Goal: Task Accomplishment & Management: Manage account settings

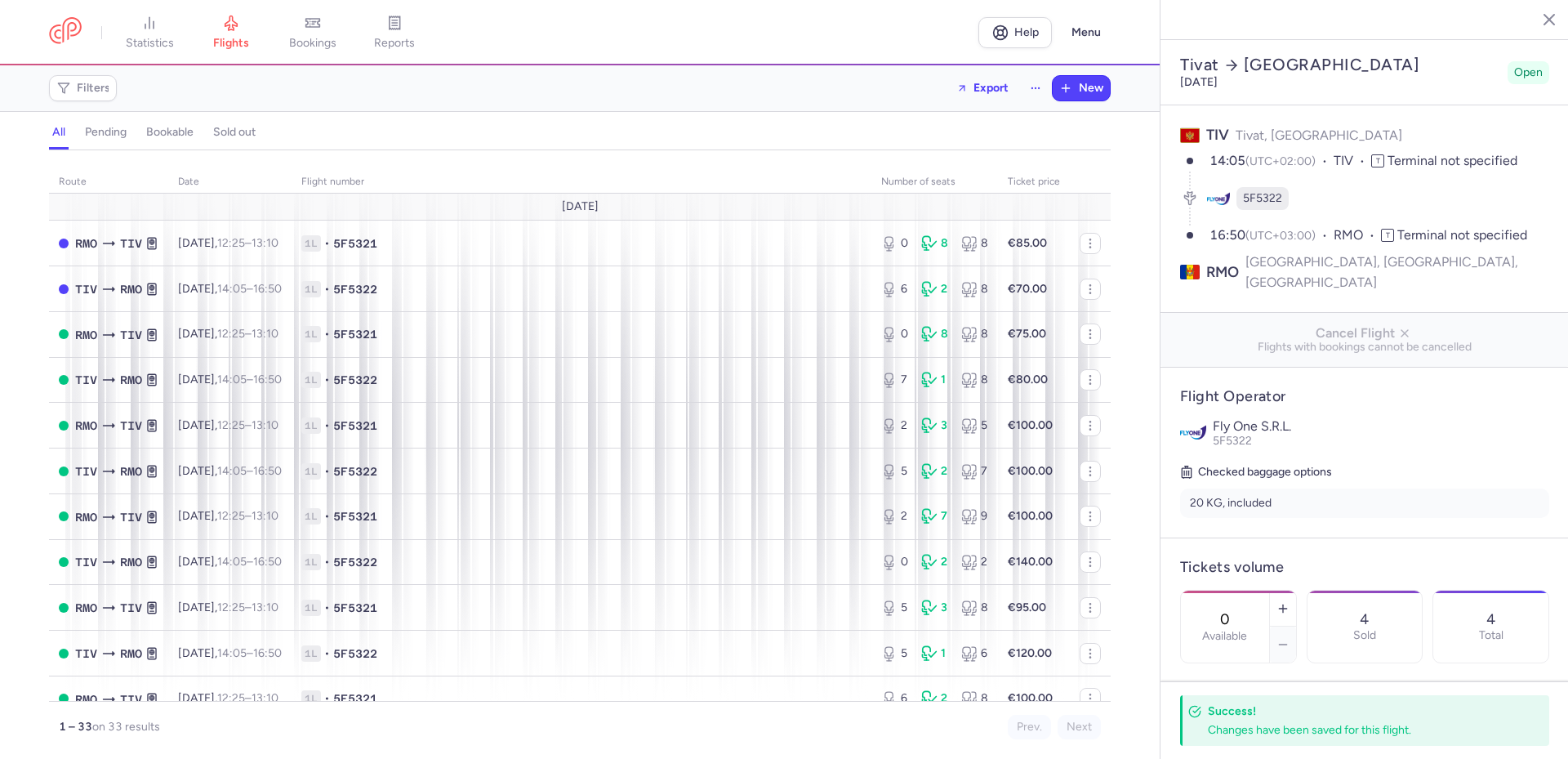
select select "days"
click at [318, 35] on link "bookings" at bounding box center [313, 33] width 82 height 36
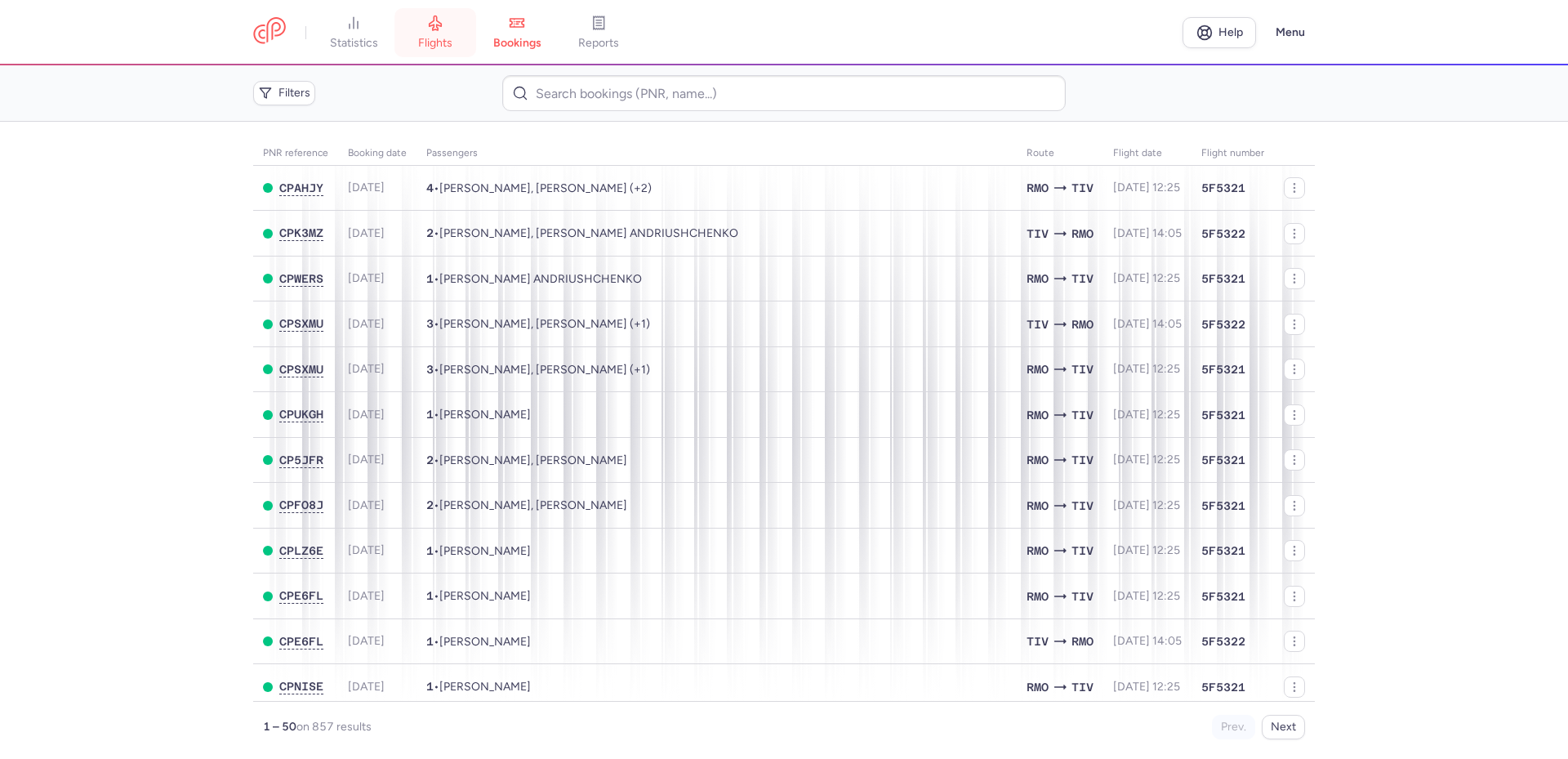
click at [436, 27] on icon at bounding box center [436, 23] width 12 height 15
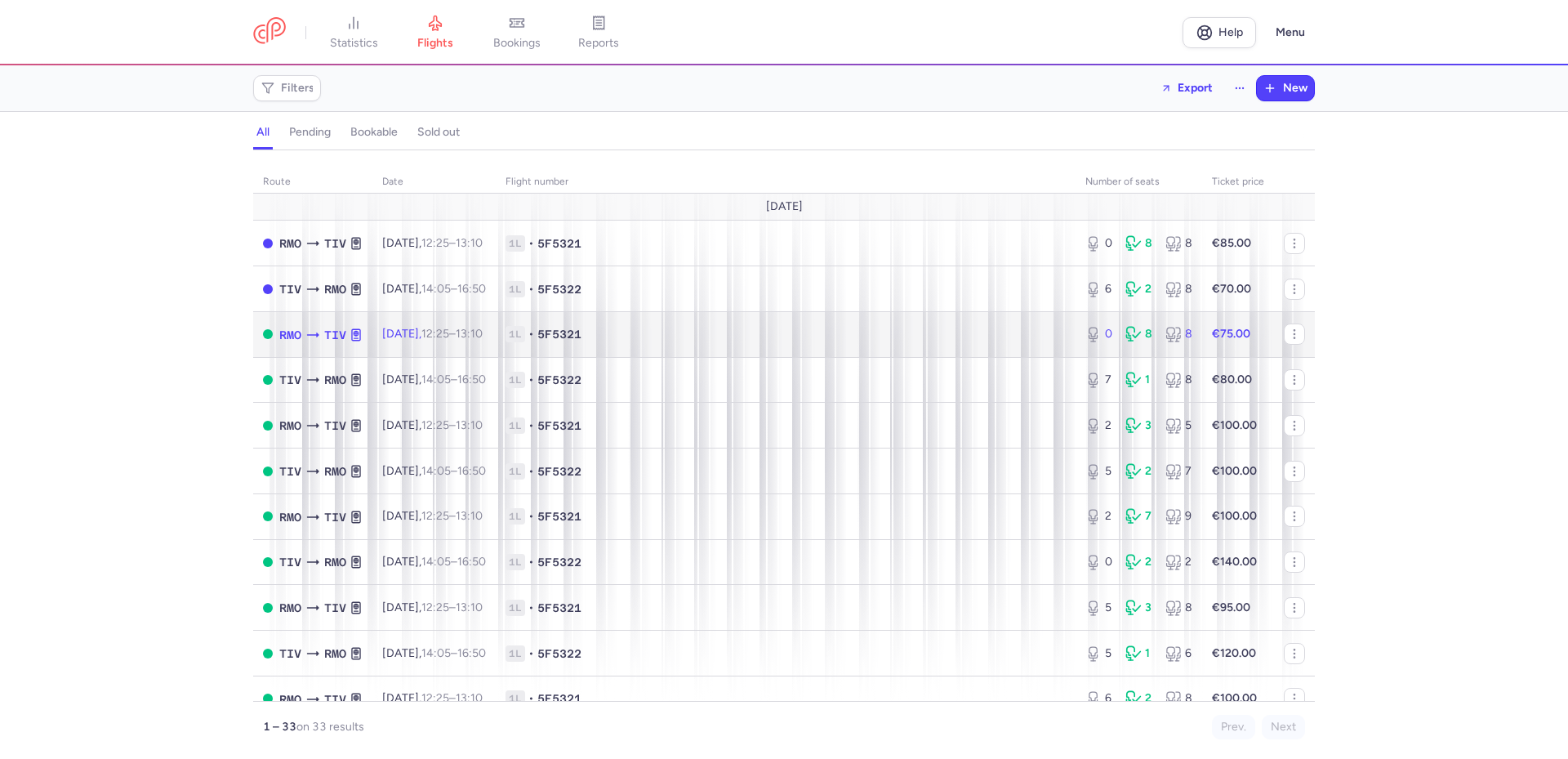
click at [707, 326] on span "1L • 5F5321" at bounding box center [786, 334] width 561 height 16
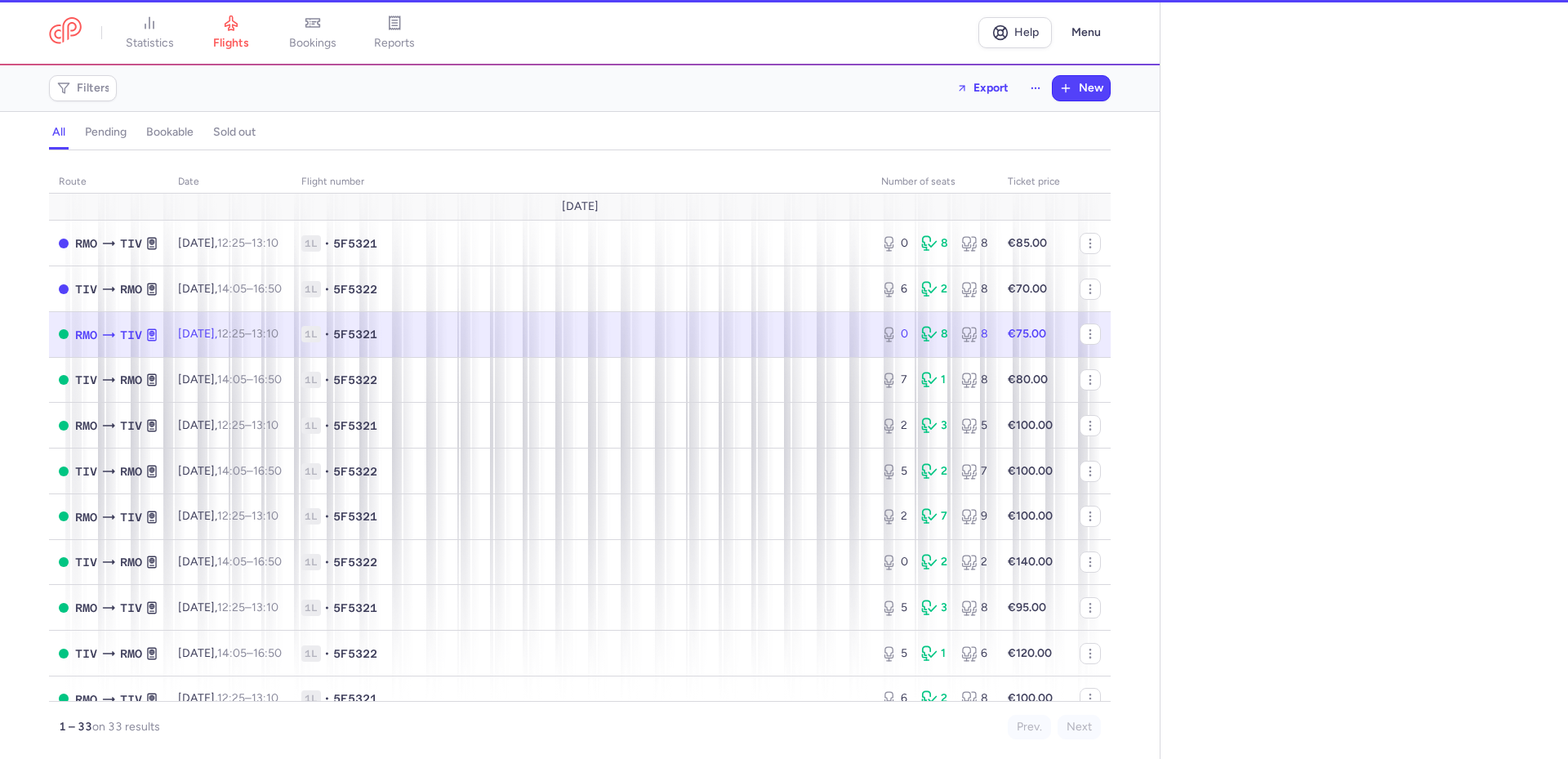
select select "hours"
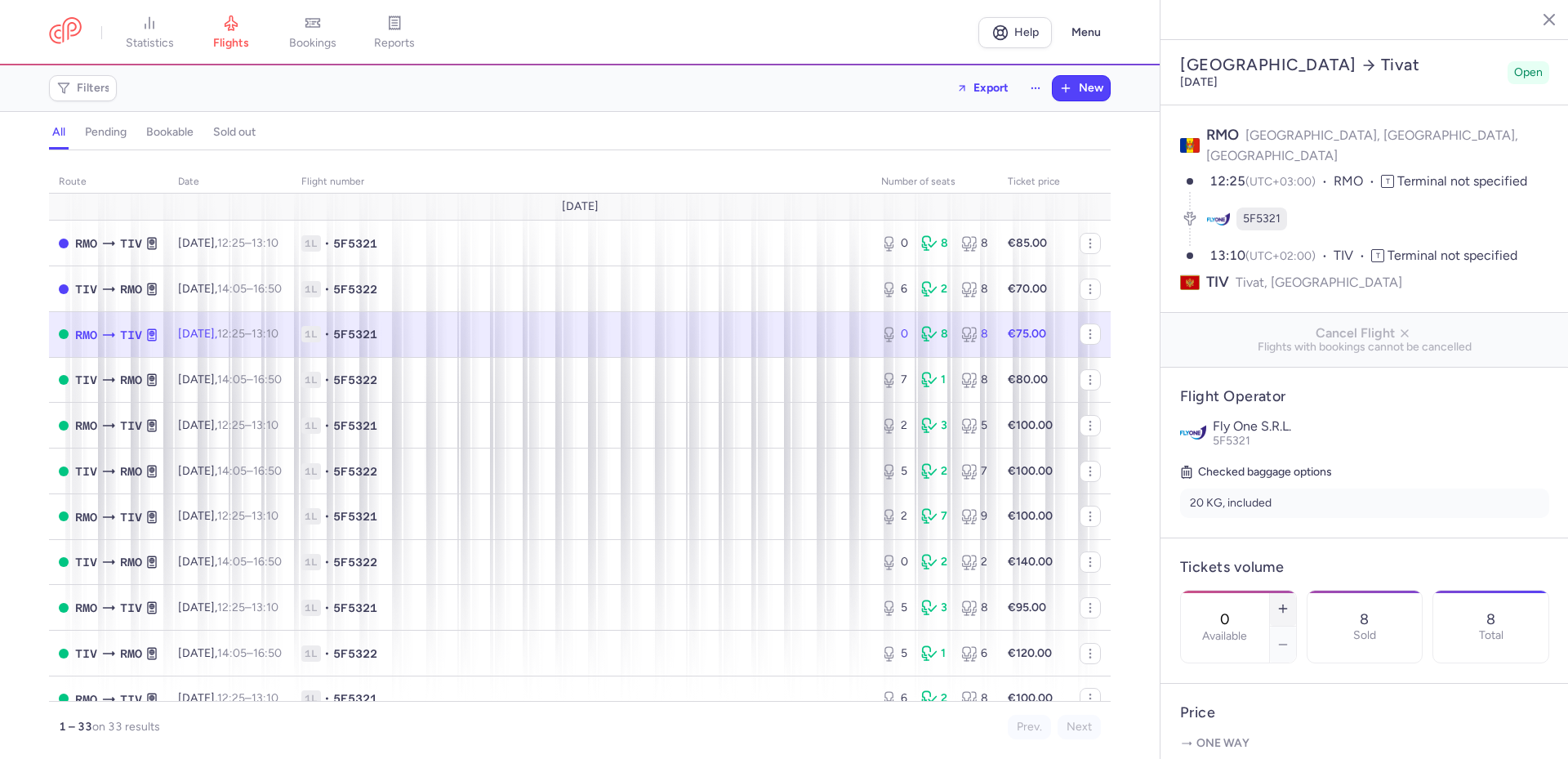
click at [1290, 602] on icon "button" at bounding box center [1283, 608] width 13 height 13
click at [1227, 736] on button "Save changes" at bounding box center [1234, 726] width 109 height 36
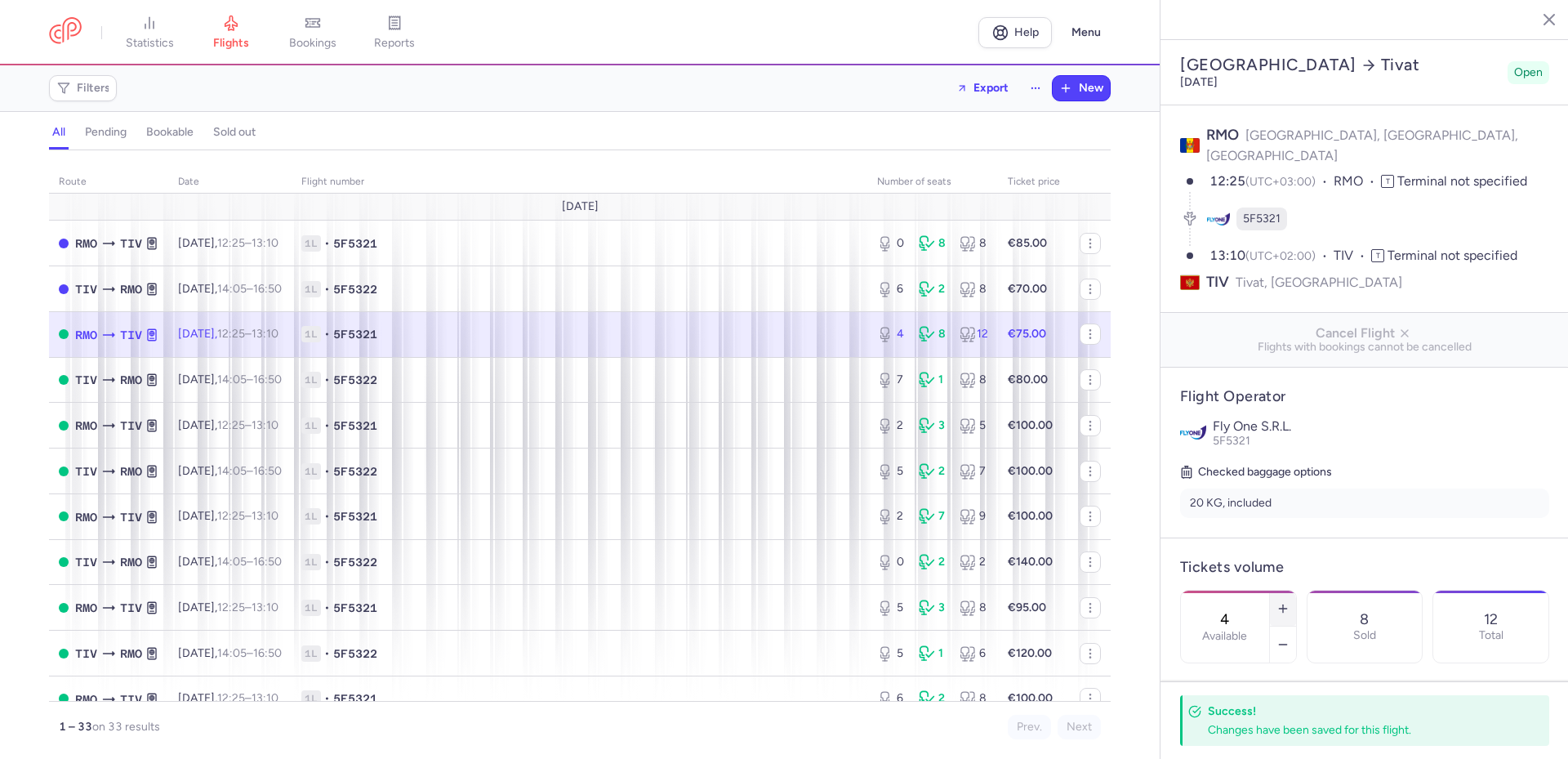
click at [1290, 602] on icon "button" at bounding box center [1283, 608] width 13 height 13
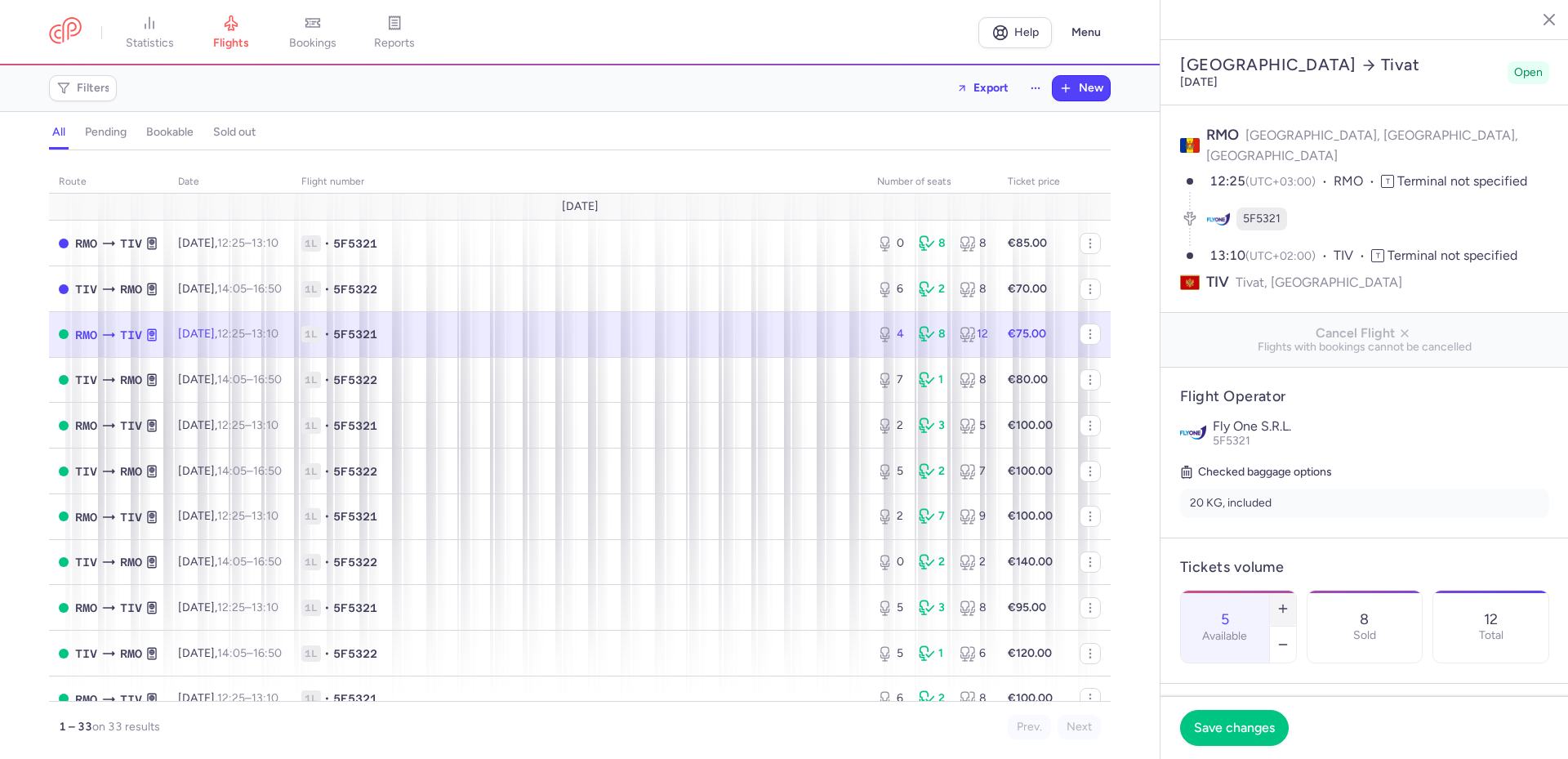
click at [1290, 602] on icon "button" at bounding box center [1283, 608] width 13 height 13
click at [1228, 732] on span "Save changes" at bounding box center [1234, 726] width 81 height 15
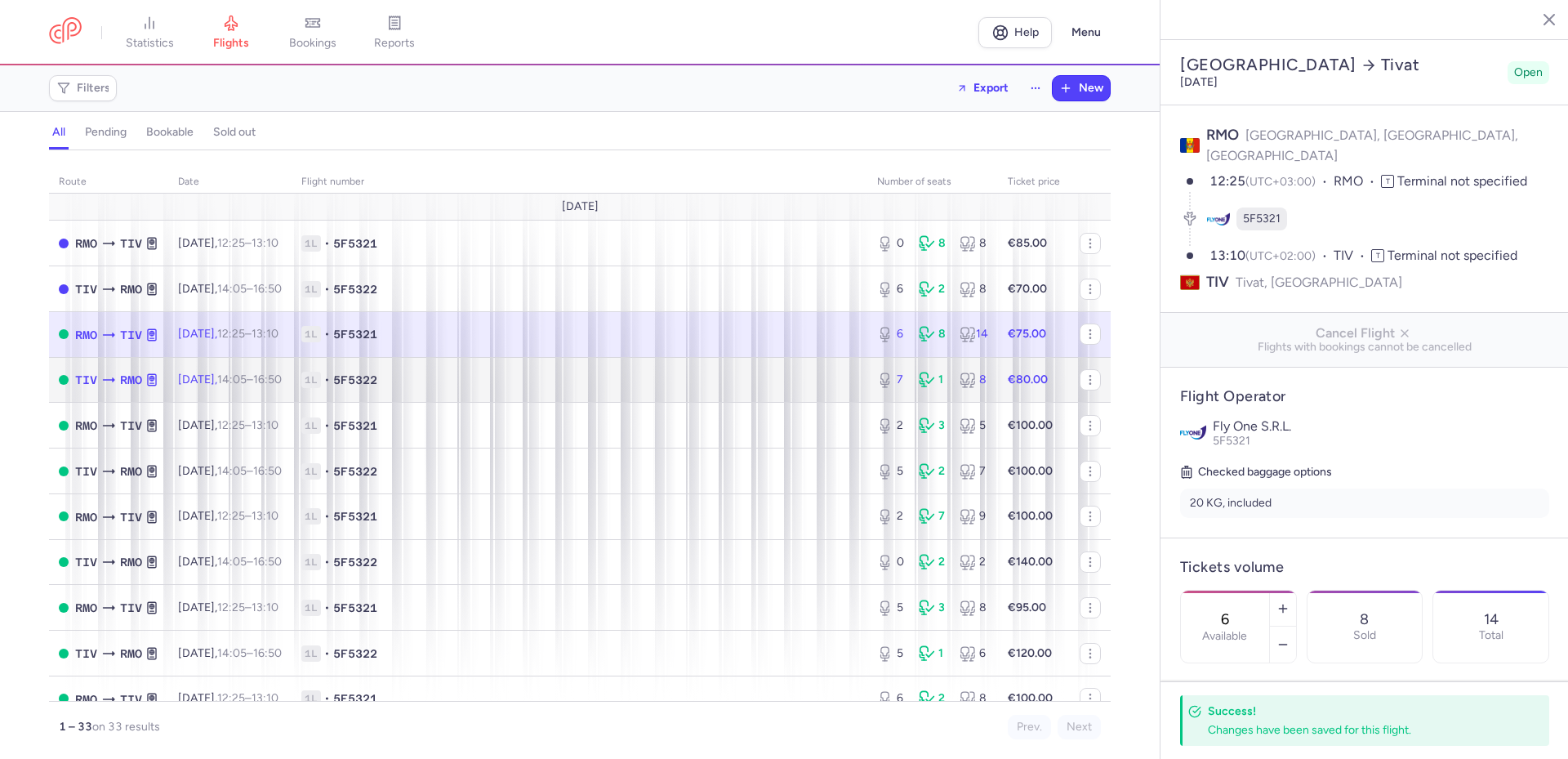
click at [573, 379] on span "1L • 5F5322" at bounding box center [579, 380] width 556 height 16
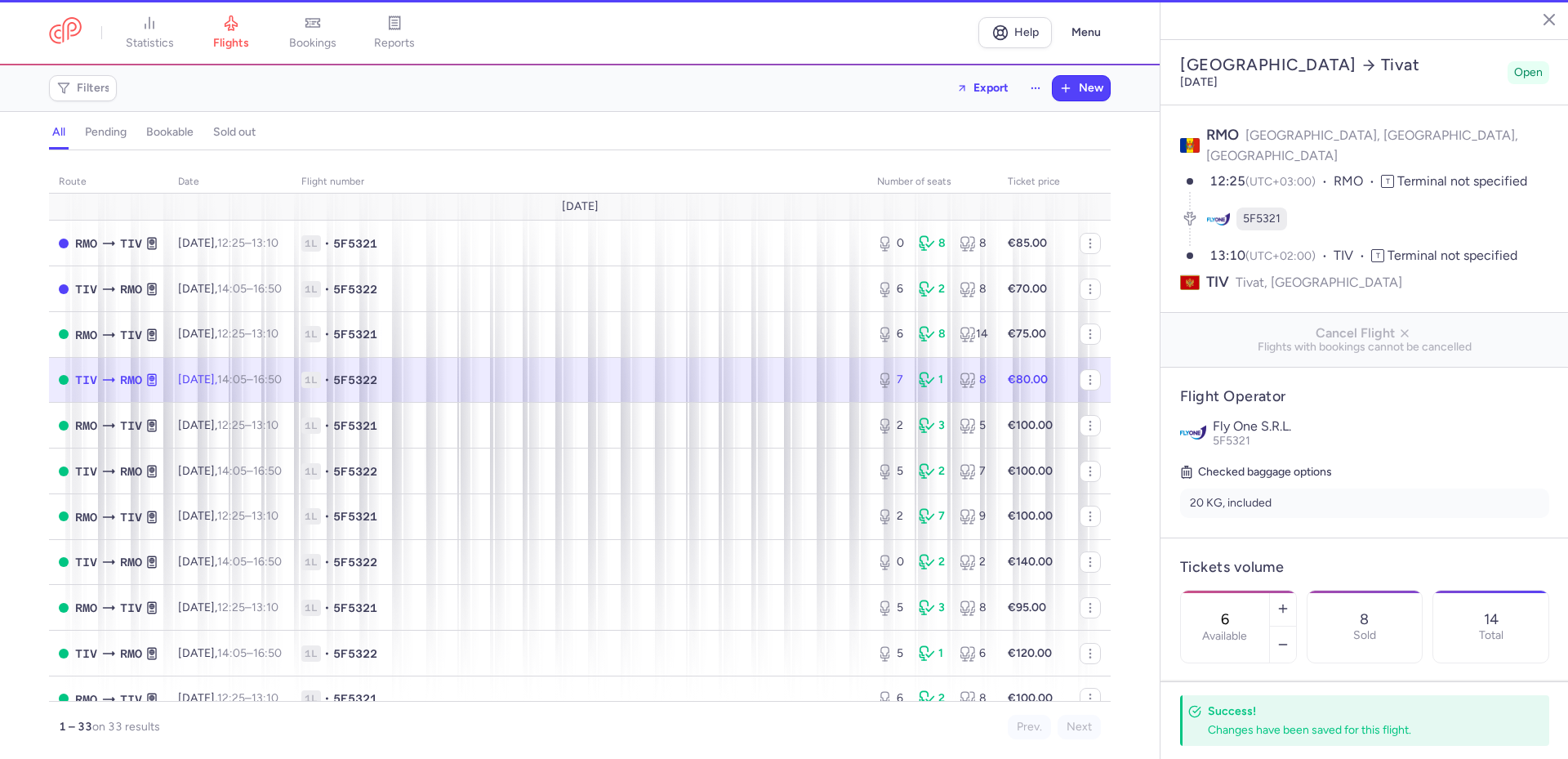
type input "7"
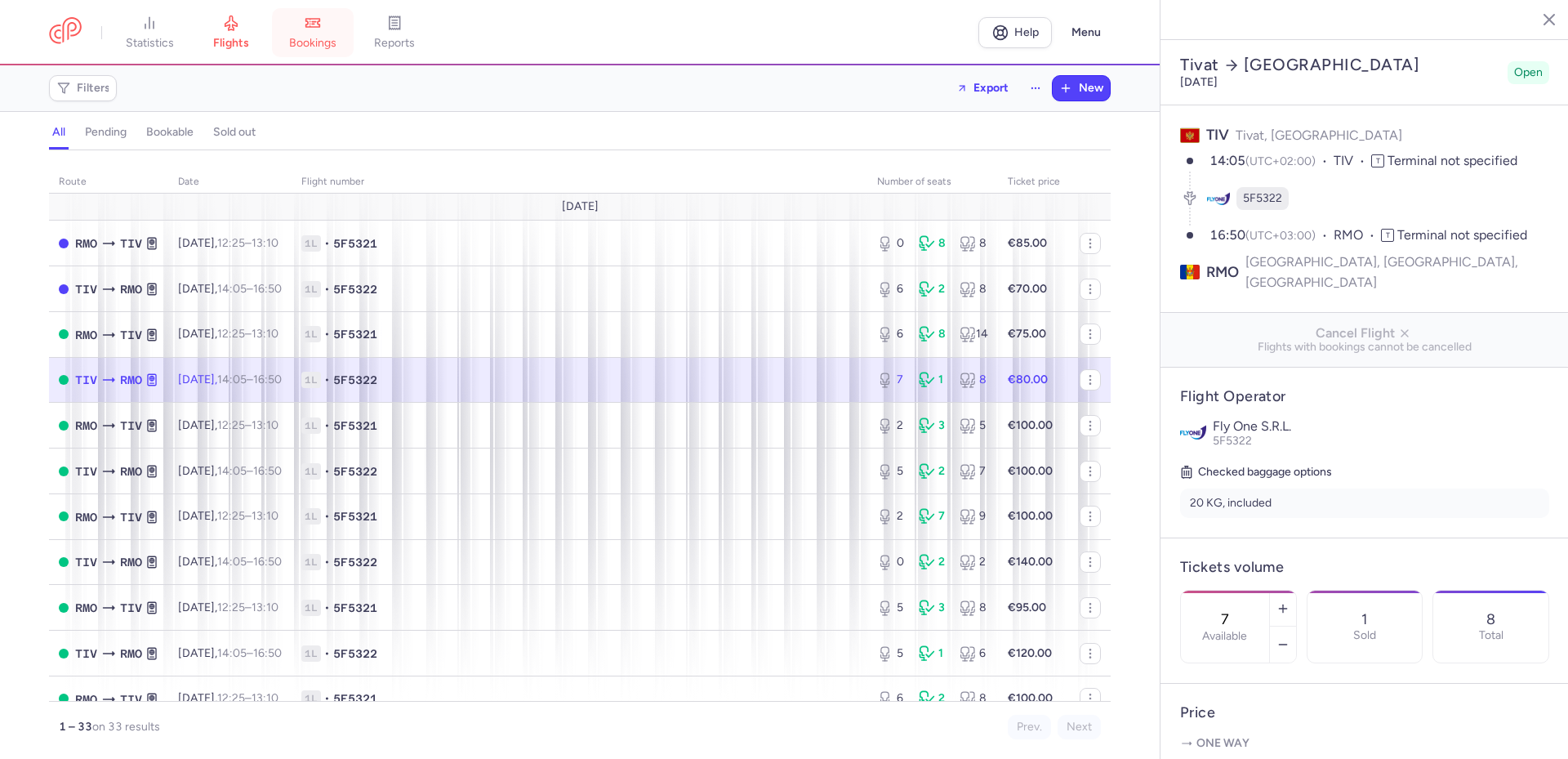
click at [321, 34] on link "bookings" at bounding box center [313, 33] width 82 height 36
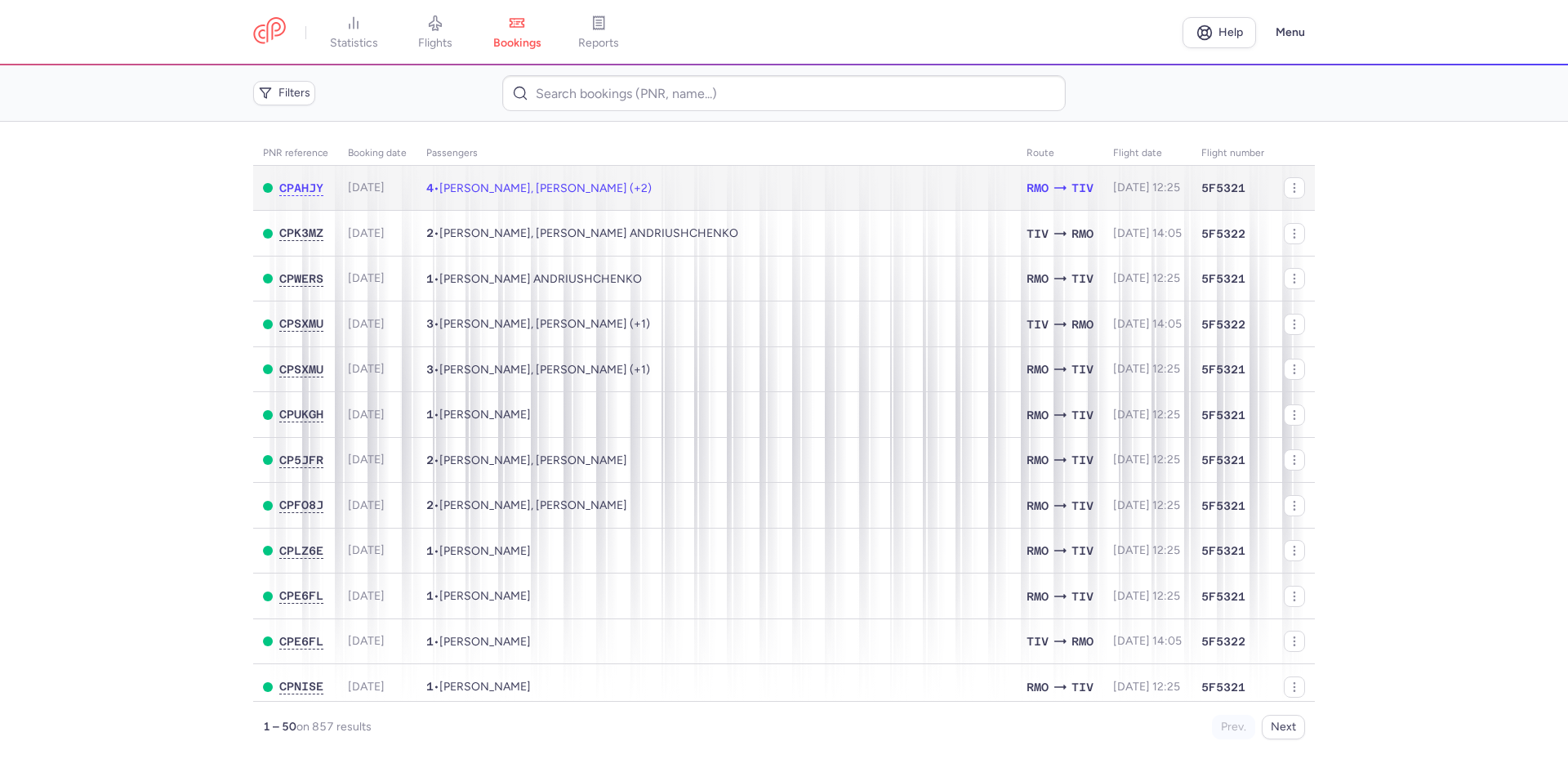
click at [792, 191] on td "4 • [PERSON_NAME], [PERSON_NAME] (+2)" at bounding box center [717, 188] width 601 height 45
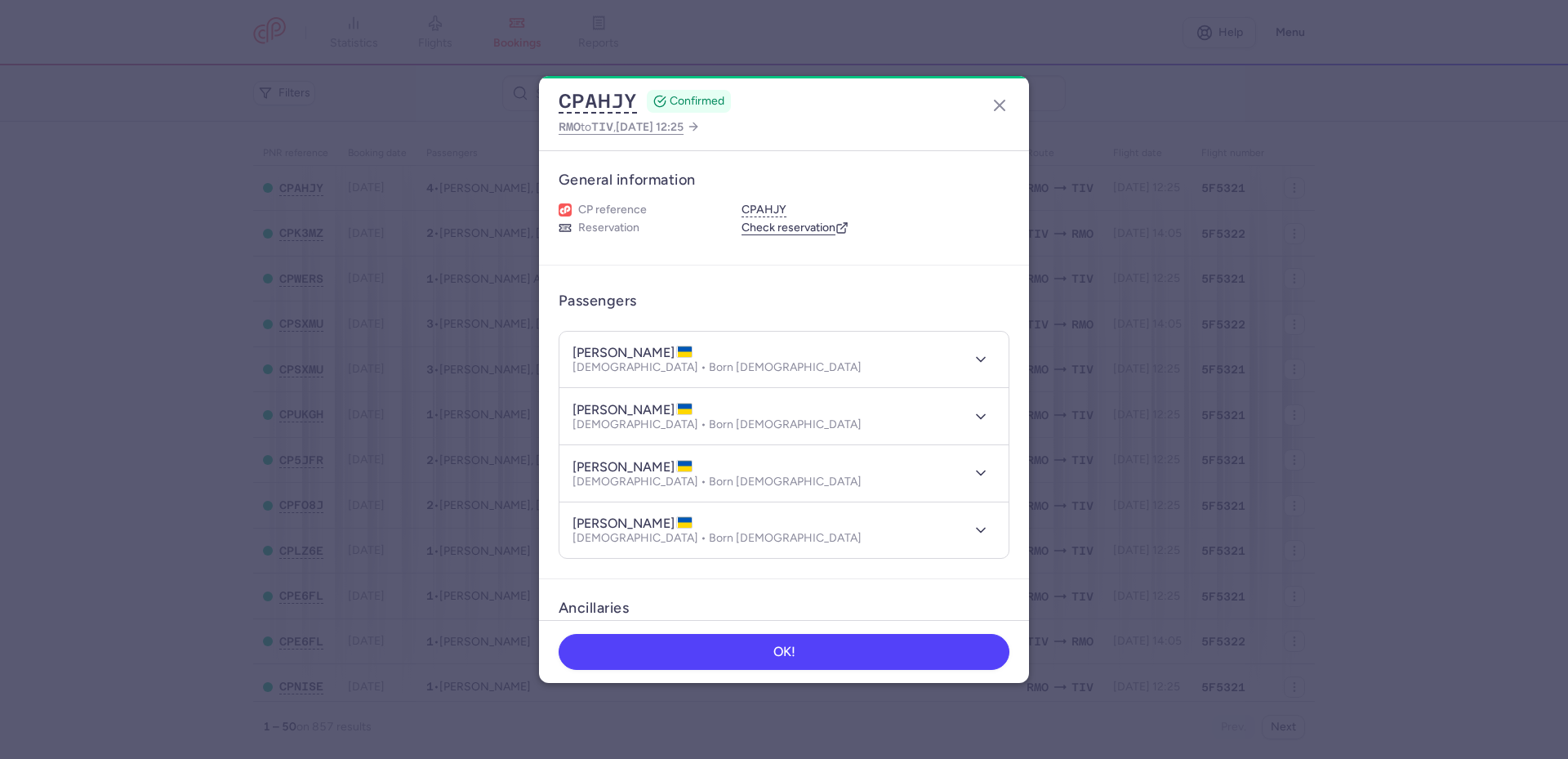
drag, startPoint x: 570, startPoint y: 351, endPoint x: 712, endPoint y: 359, distance: 142.2
click at [712, 359] on header "[PERSON_NAME] [DEMOGRAPHIC_DATA] • Born [DEMOGRAPHIC_DATA]" at bounding box center [784, 360] width 449 height 57
copy h4 "[PERSON_NAME]"
drag, startPoint x: 571, startPoint y: 412, endPoint x: 680, endPoint y: 412, distance: 109.0
click at [680, 412] on header "[PERSON_NAME] [DEMOGRAPHIC_DATA] • Born [DEMOGRAPHIC_DATA]" at bounding box center [784, 416] width 449 height 57
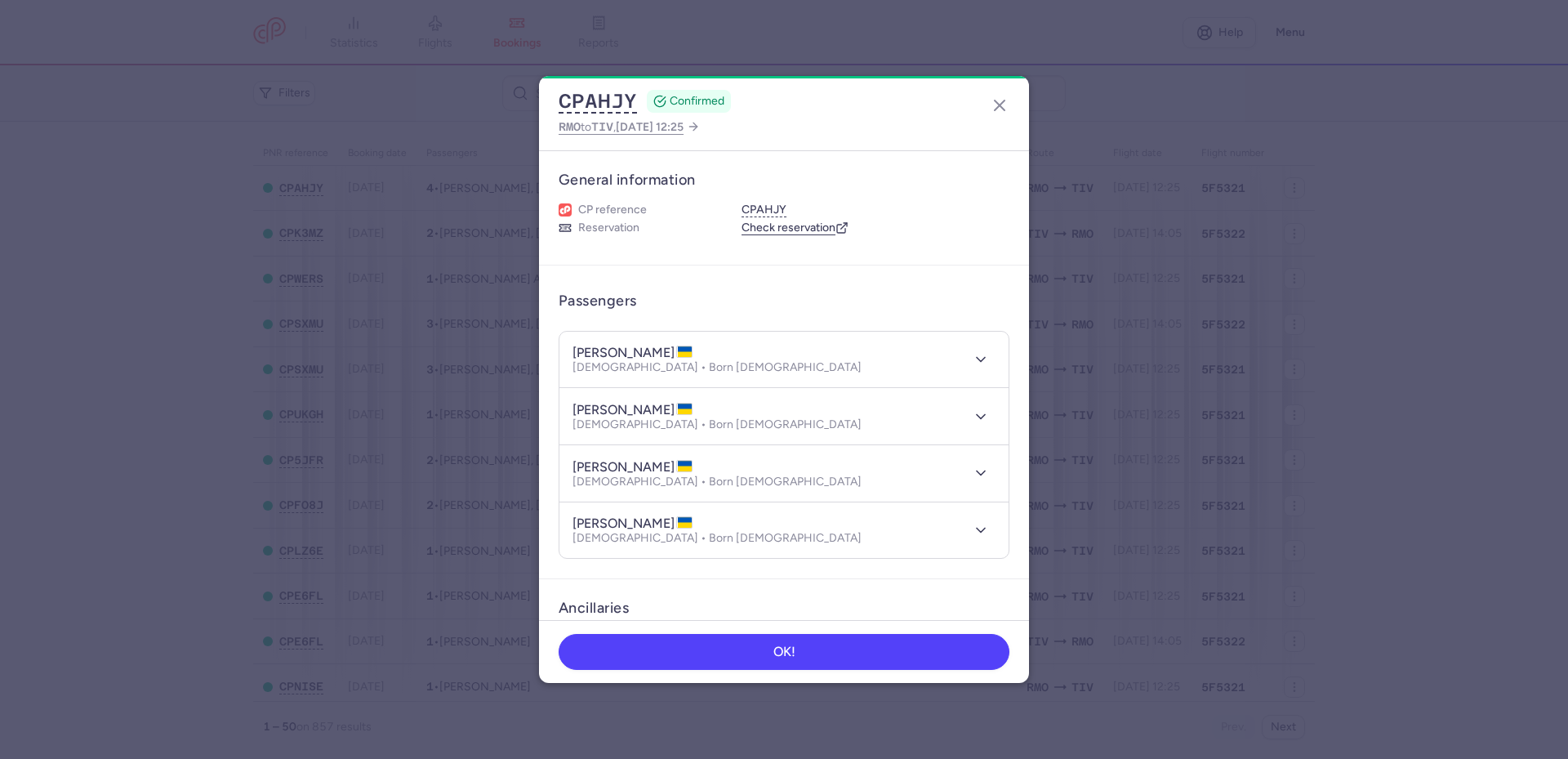
copy h4 "[PERSON_NAME]"
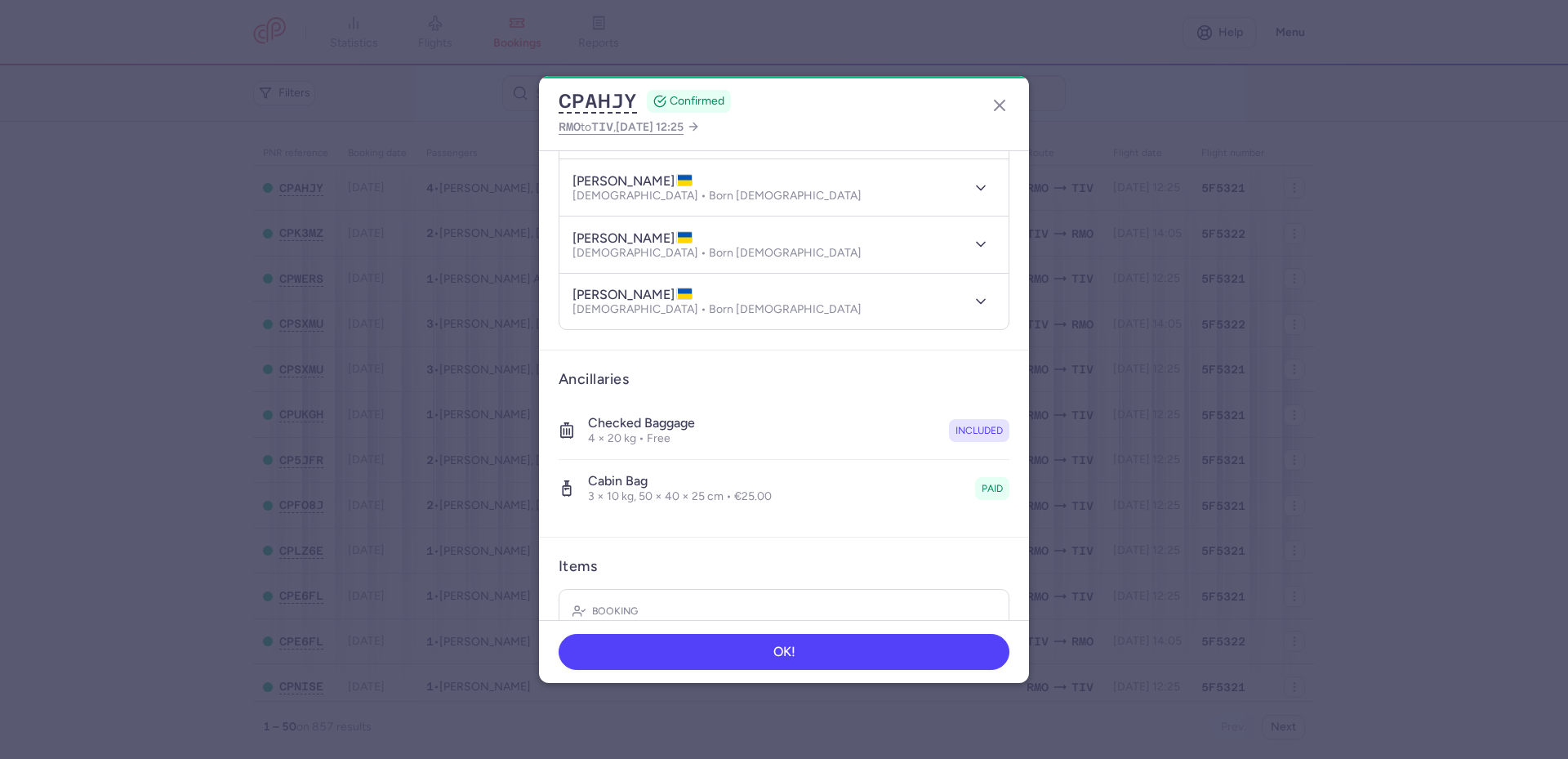
scroll to position [245, 0]
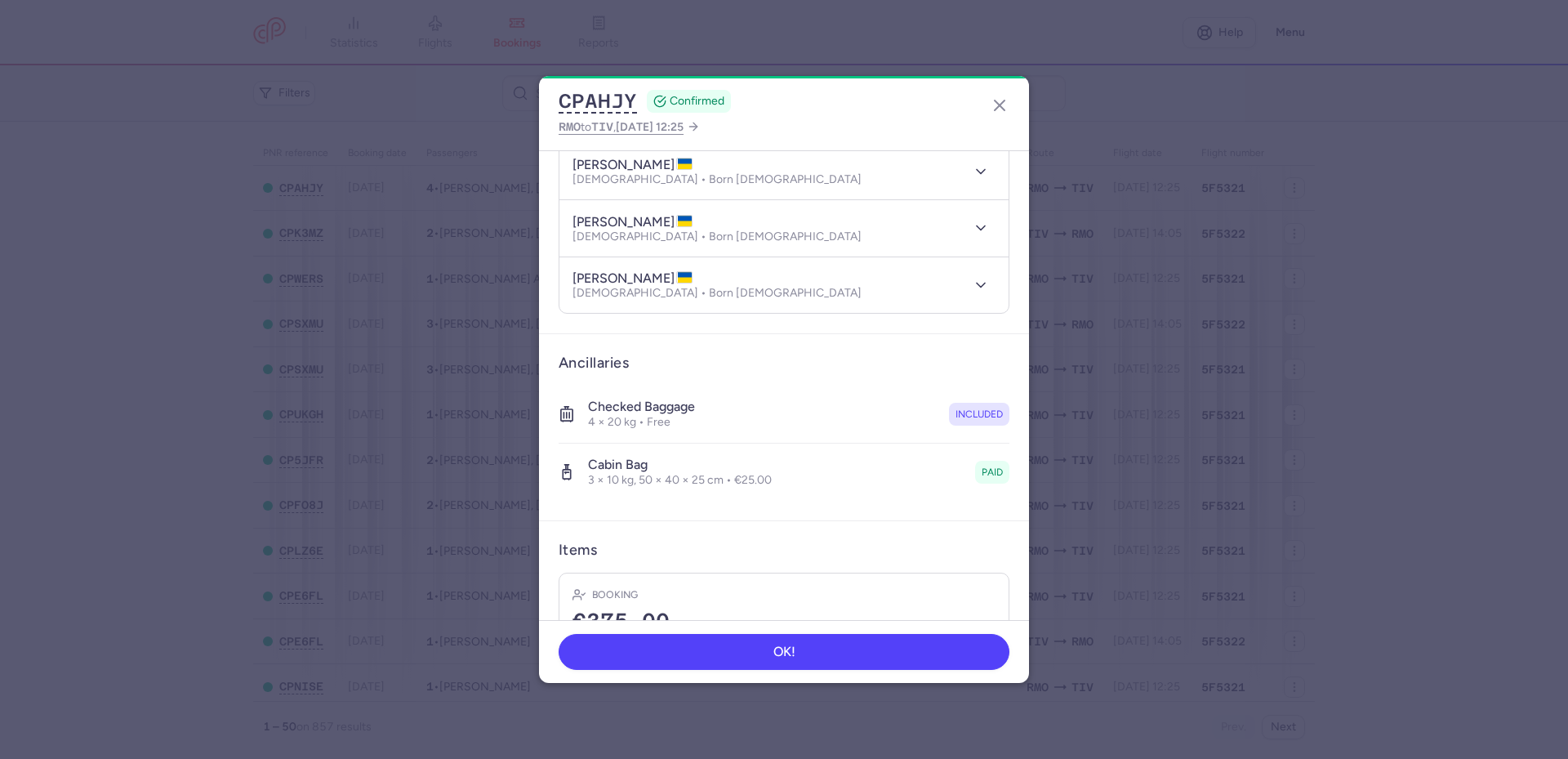
drag, startPoint x: 575, startPoint y: 221, endPoint x: 693, endPoint y: 225, distance: 118.1
click at [693, 225] on h4 "[PERSON_NAME]" at bounding box center [633, 222] width 120 height 16
copy h4 "[PERSON_NAME]"
drag, startPoint x: 571, startPoint y: 280, endPoint x: 698, endPoint y: 281, distance: 127.0
click at [698, 281] on header "[PERSON_NAME] [DEMOGRAPHIC_DATA] • Born [DEMOGRAPHIC_DATA]" at bounding box center [784, 285] width 449 height 57
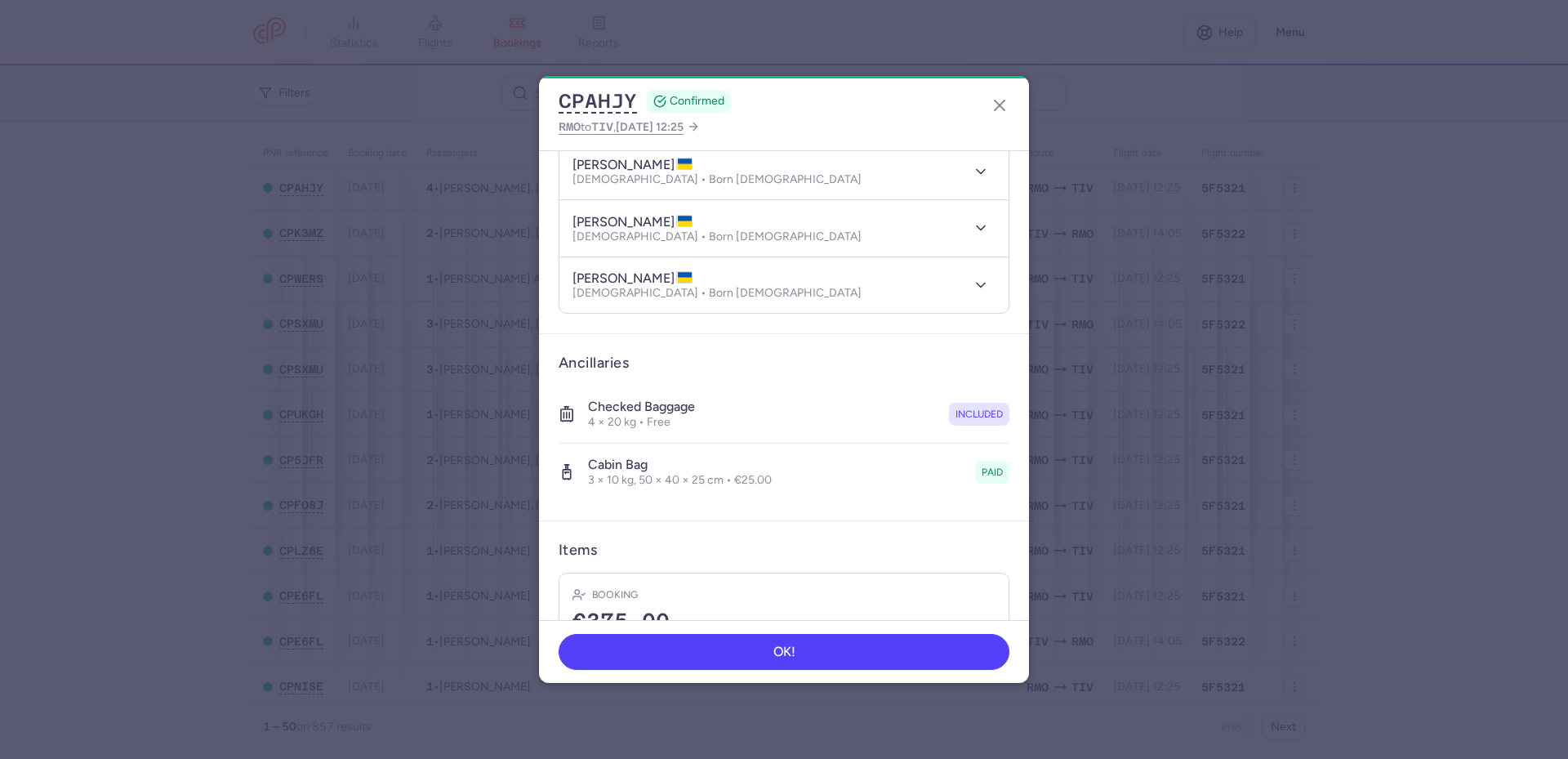
click at [693, 281] on h4 "[PERSON_NAME]" at bounding box center [633, 278] width 120 height 16
drag, startPoint x: 574, startPoint y: 273, endPoint x: 700, endPoint y: 273, distance: 126.0
click at [693, 273] on h4 "[PERSON_NAME]" at bounding box center [633, 278] width 120 height 16
copy h4 "[PERSON_NAME]"
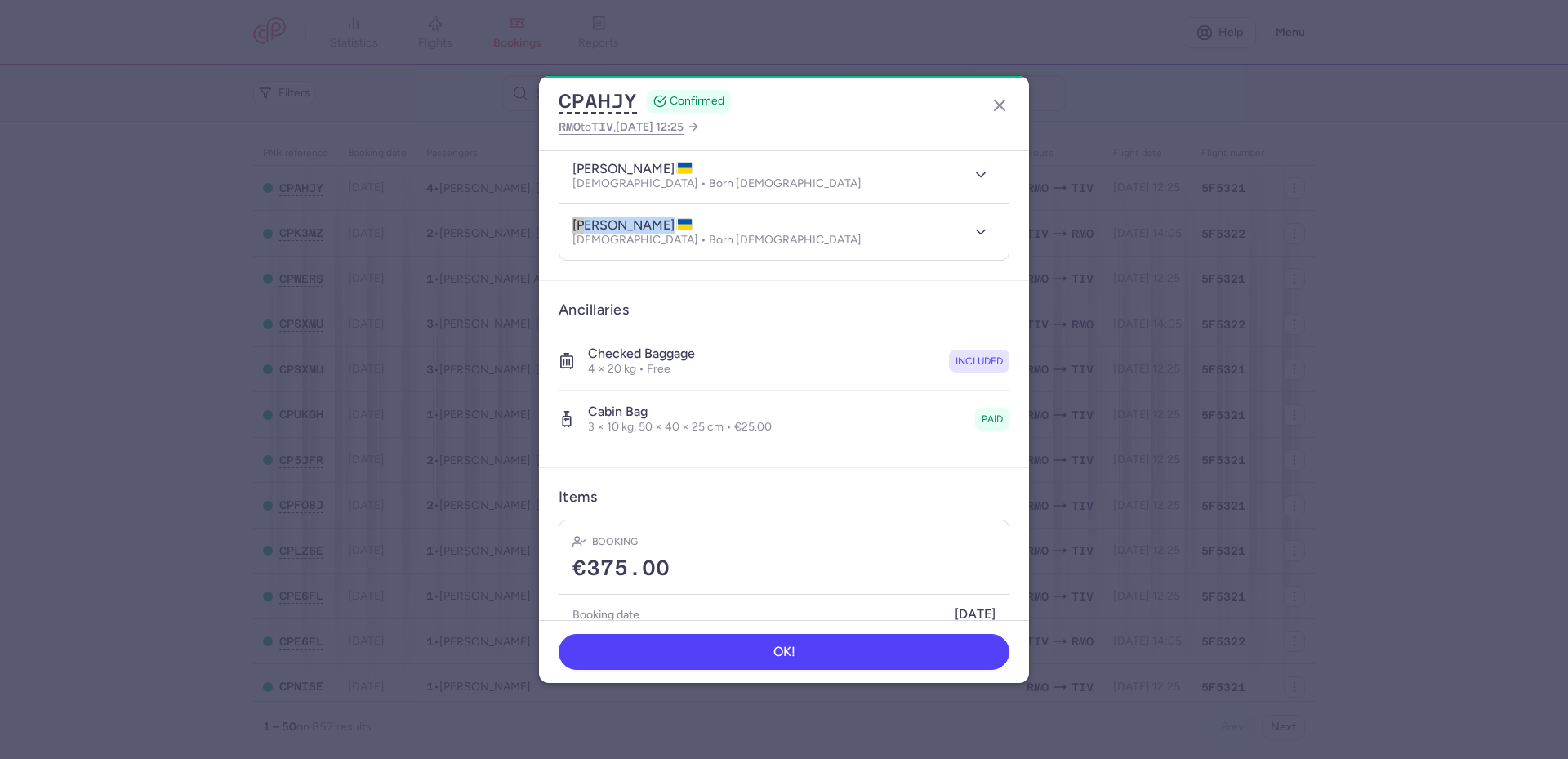
scroll to position [367, 0]
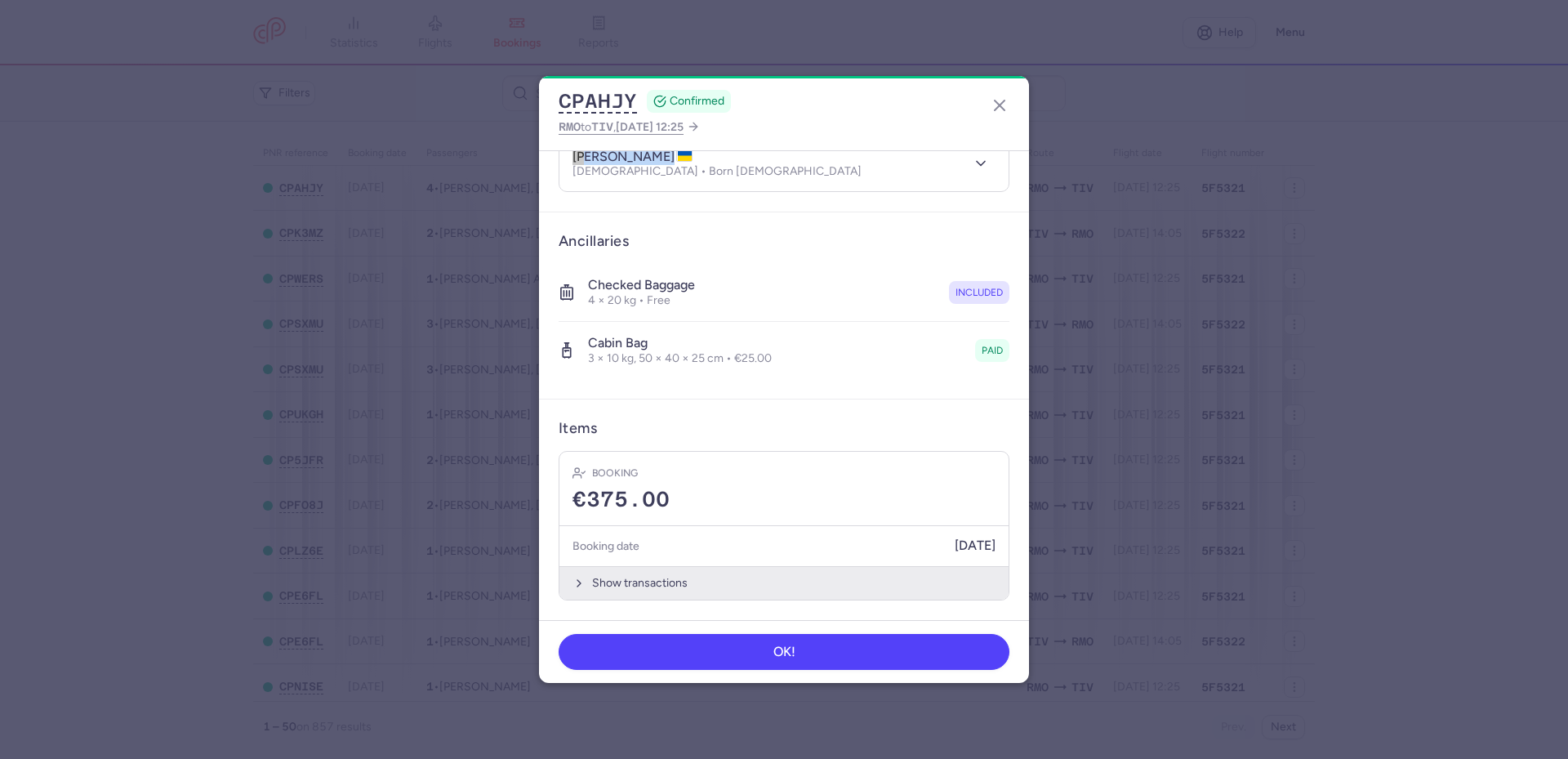
click at [687, 585] on button "Show transactions" at bounding box center [784, 583] width 449 height 34
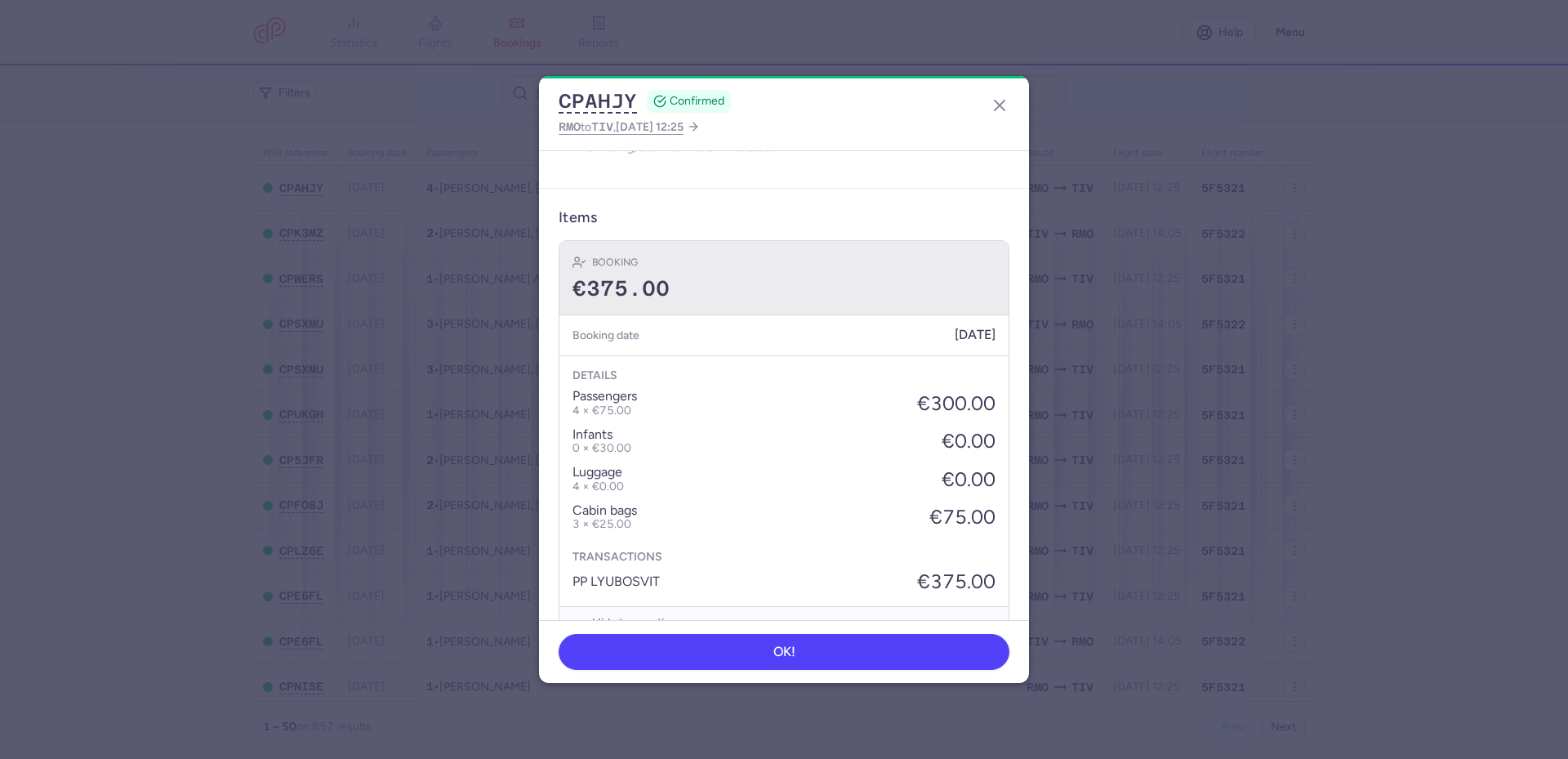
scroll to position [617, 0]
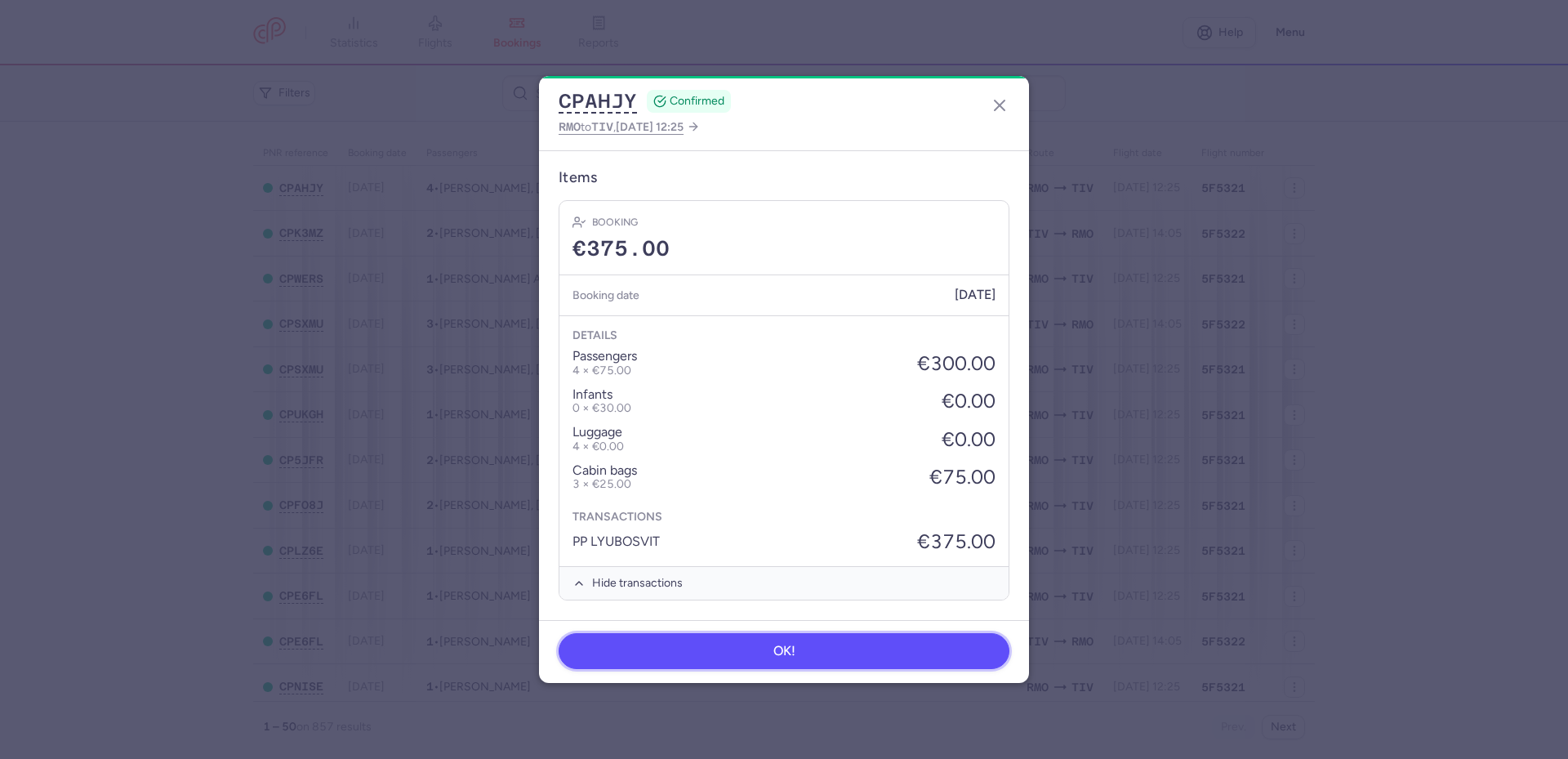
click at [772, 652] on button "OK!" at bounding box center [784, 651] width 451 height 36
